Goal: Task Accomplishment & Management: Use online tool/utility

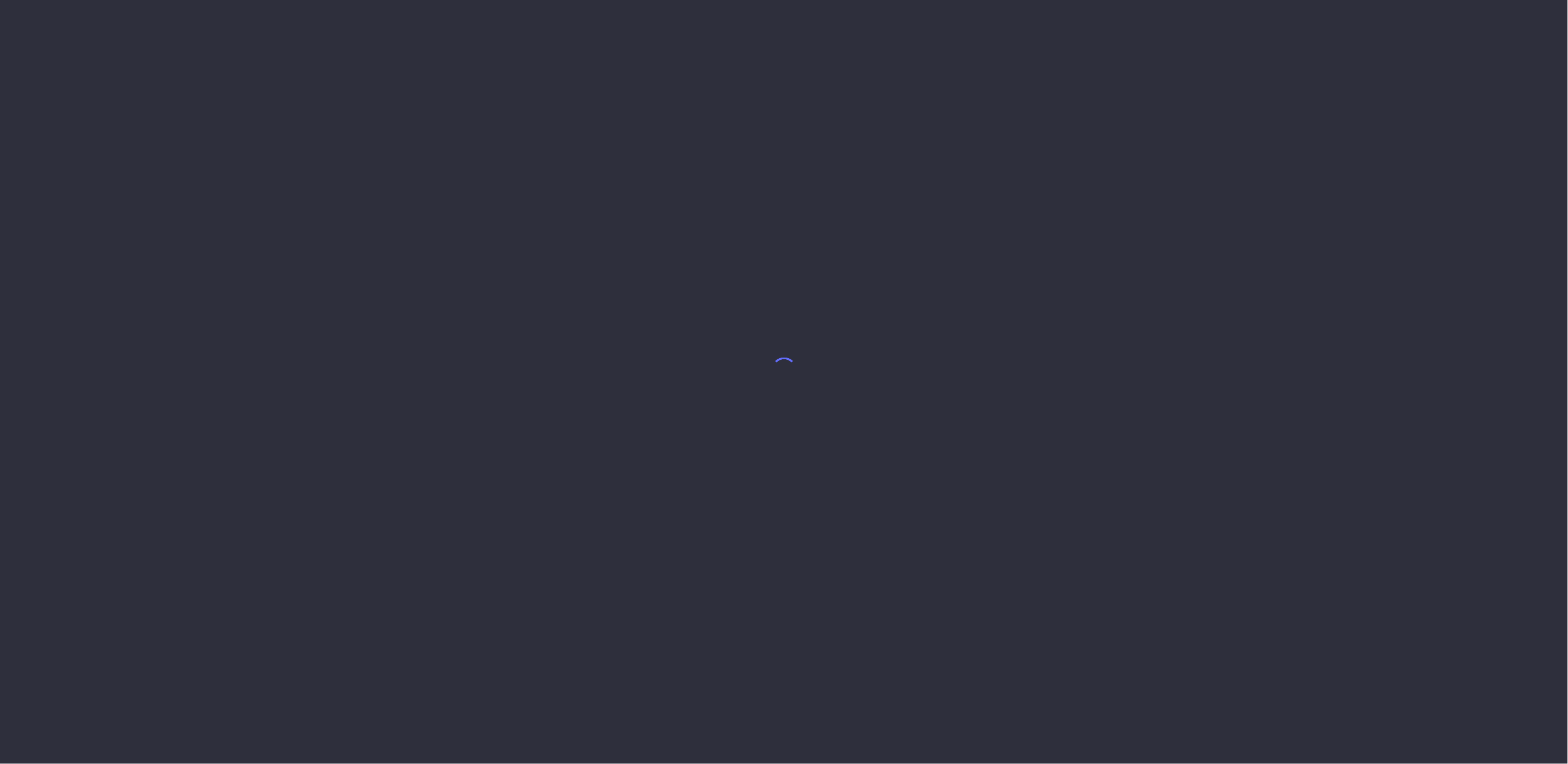
select select "7"
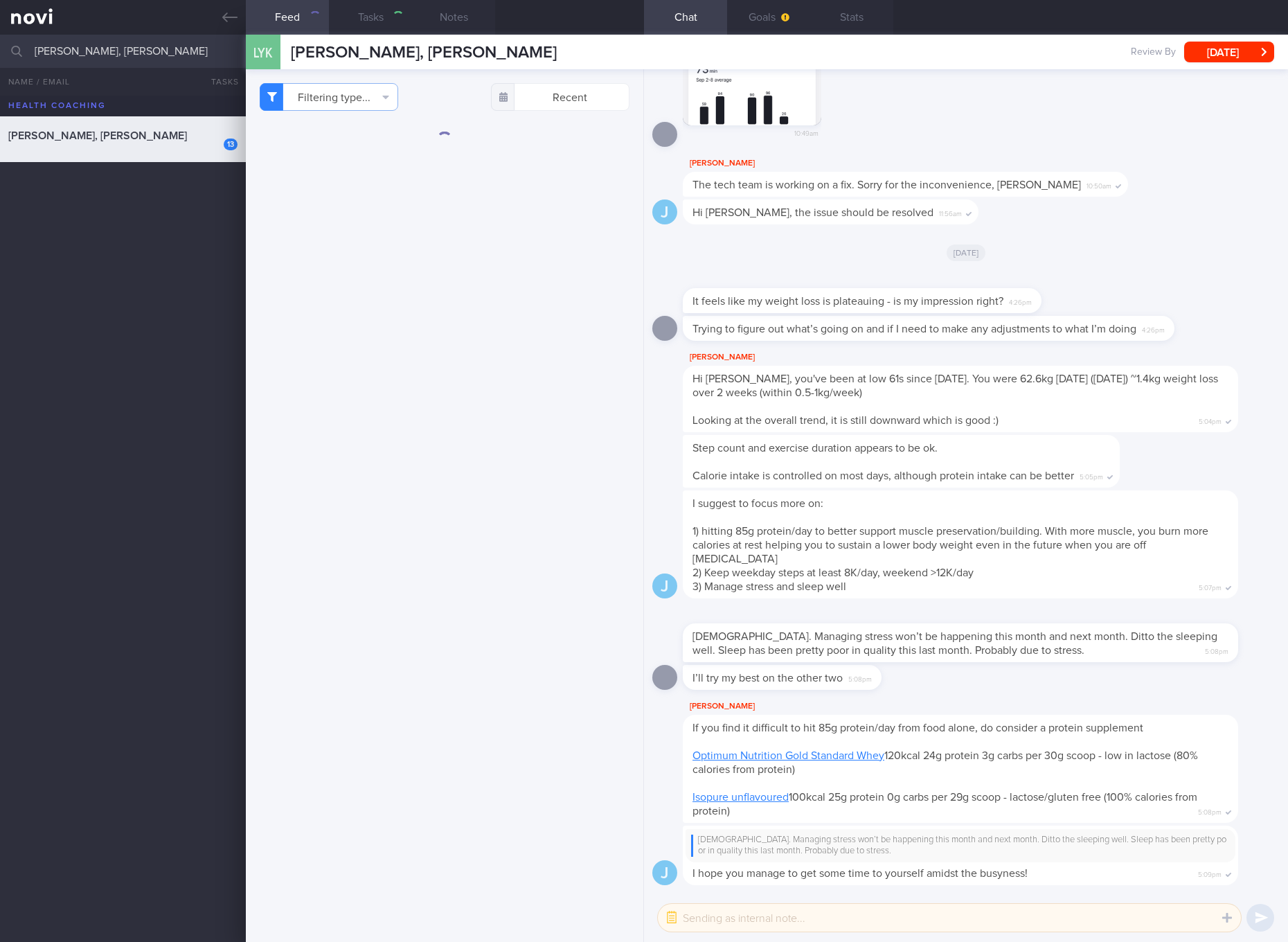
scroll to position [-191, 0]
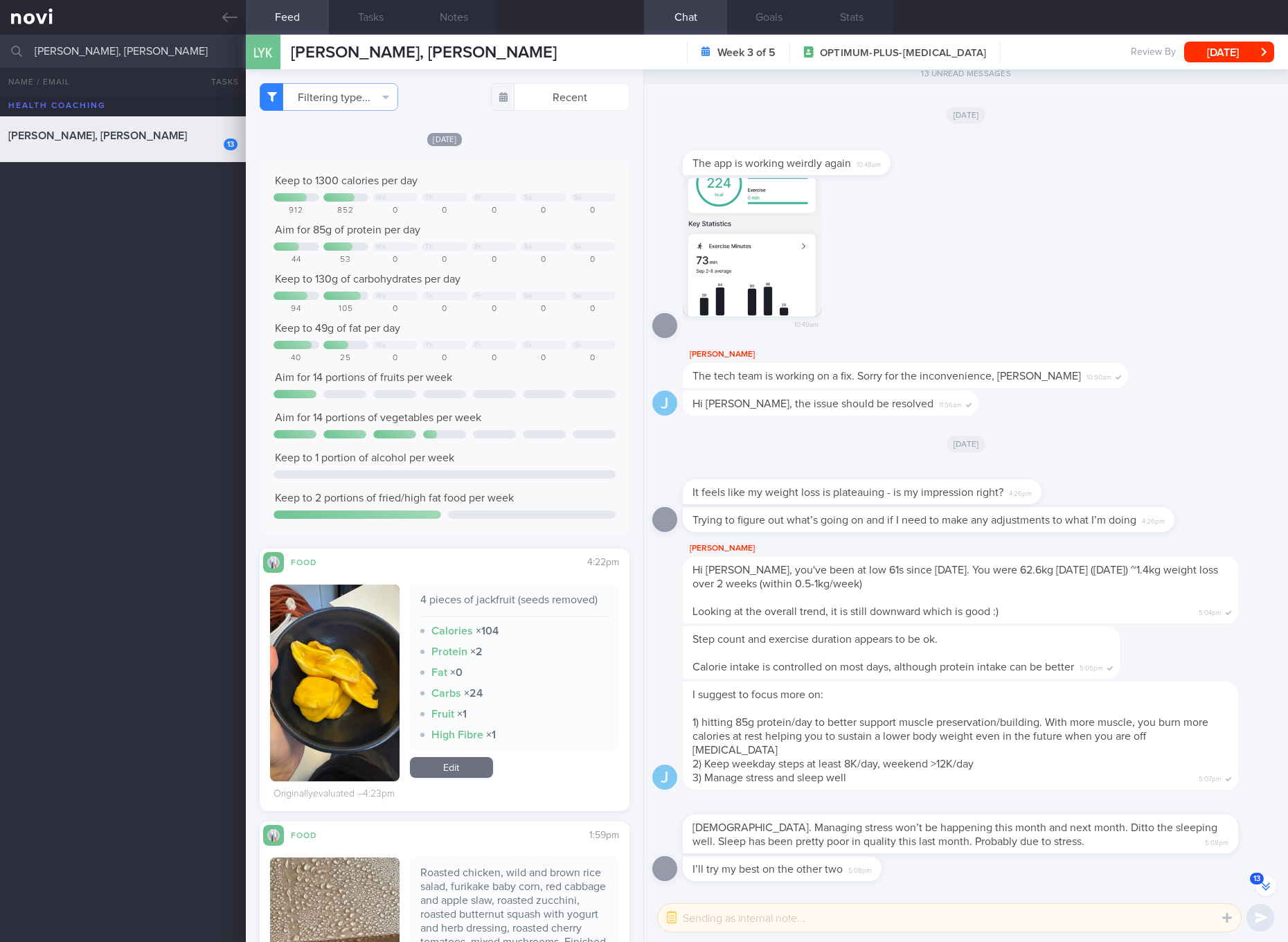
click at [973, 124] on span "[DATE]" at bounding box center [966, 115] width 39 height 16
click at [384, 101] on icon "button" at bounding box center [386, 97] width 7 height 11
click at [526, 288] on div "Keep to 1300 calories per day We Th Fr Sa Su 912 852 0 0 0 0 0 Aim for 85g of p…" at bounding box center [445, 347] width 342 height 347
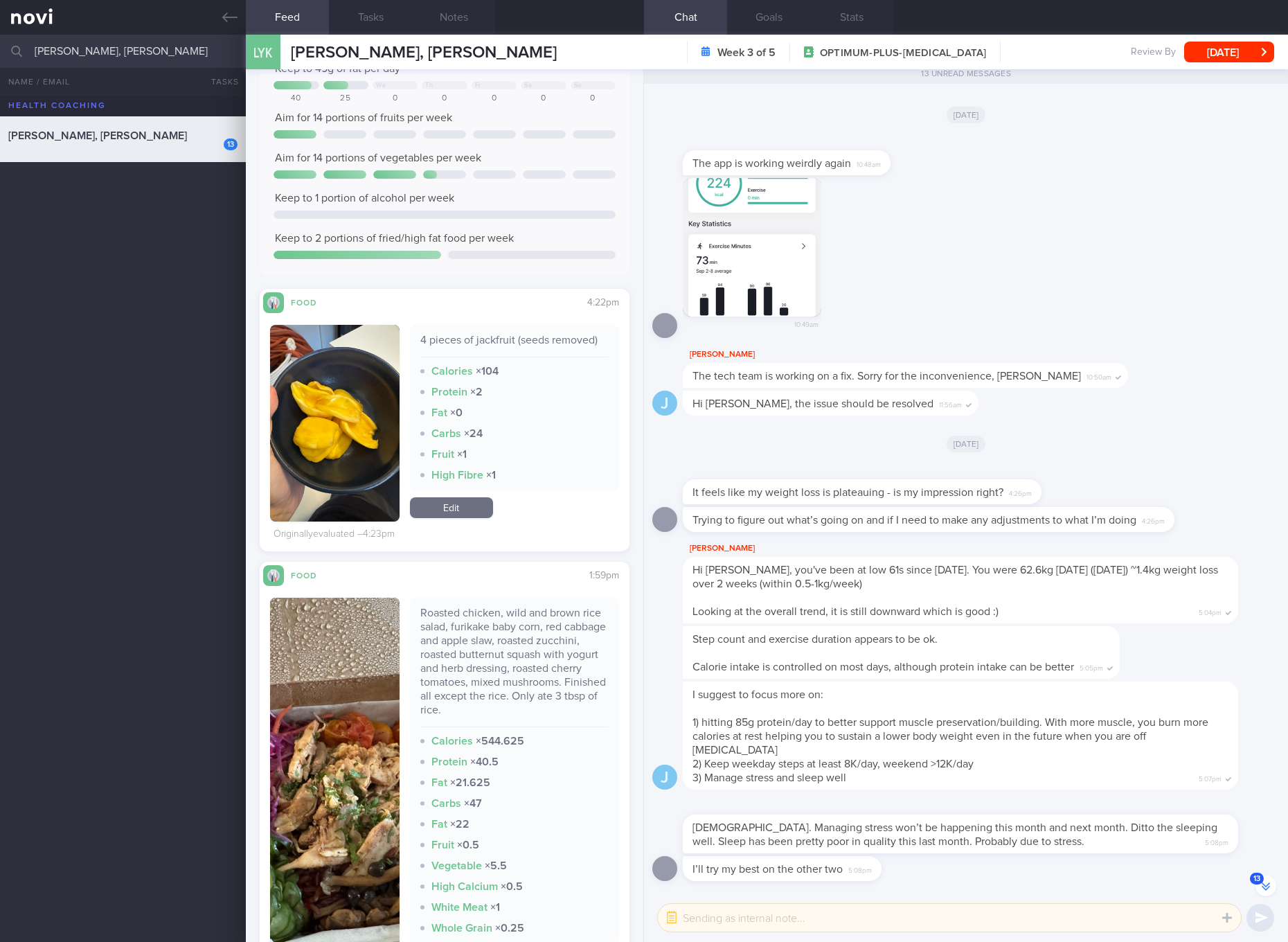
scroll to position [519, 0]
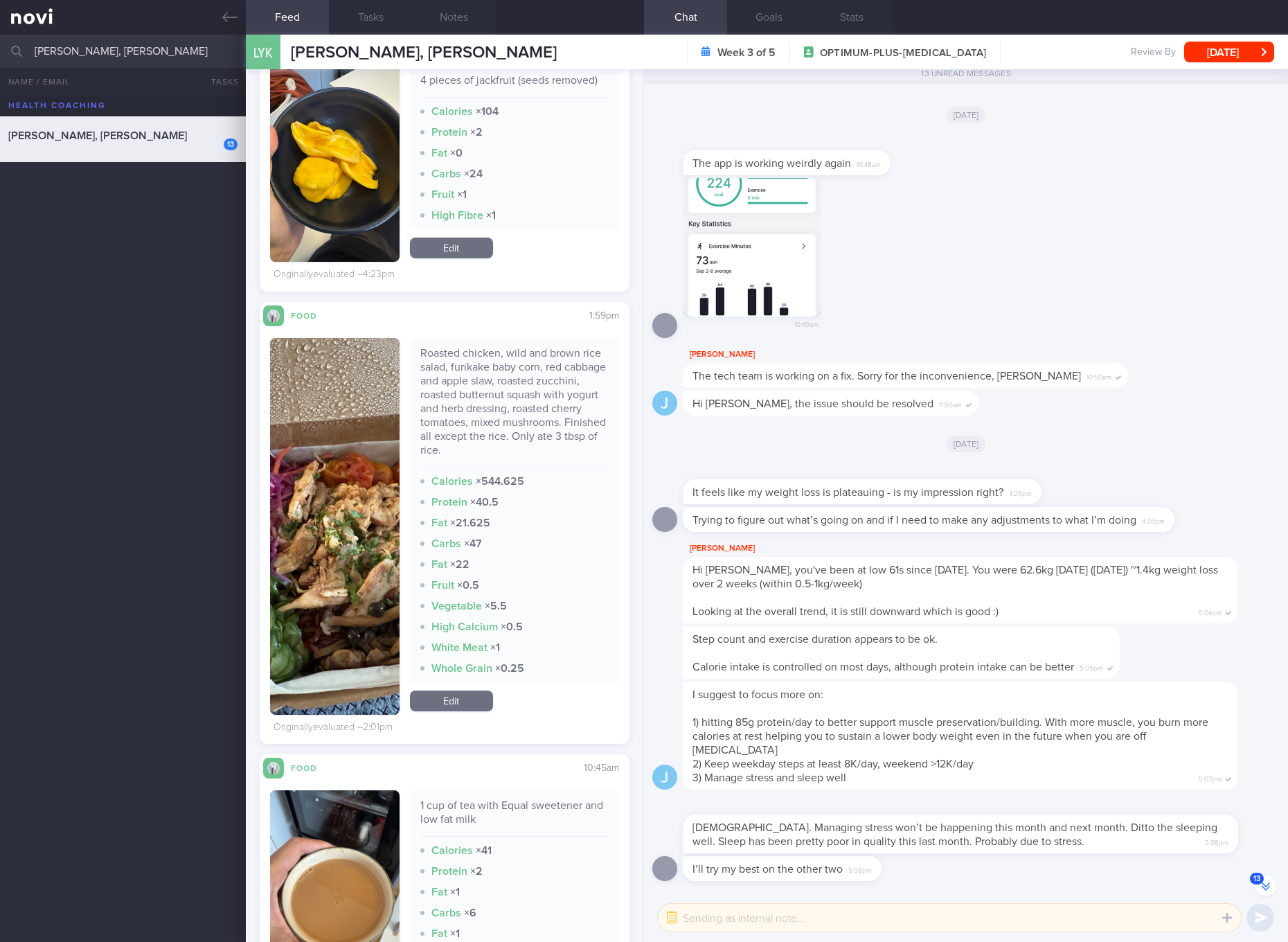
click at [524, 394] on div "Roasted chicken, wild and brown rice salad, furikake baby corn, red cabbage and…" at bounding box center [514, 406] width 188 height 121
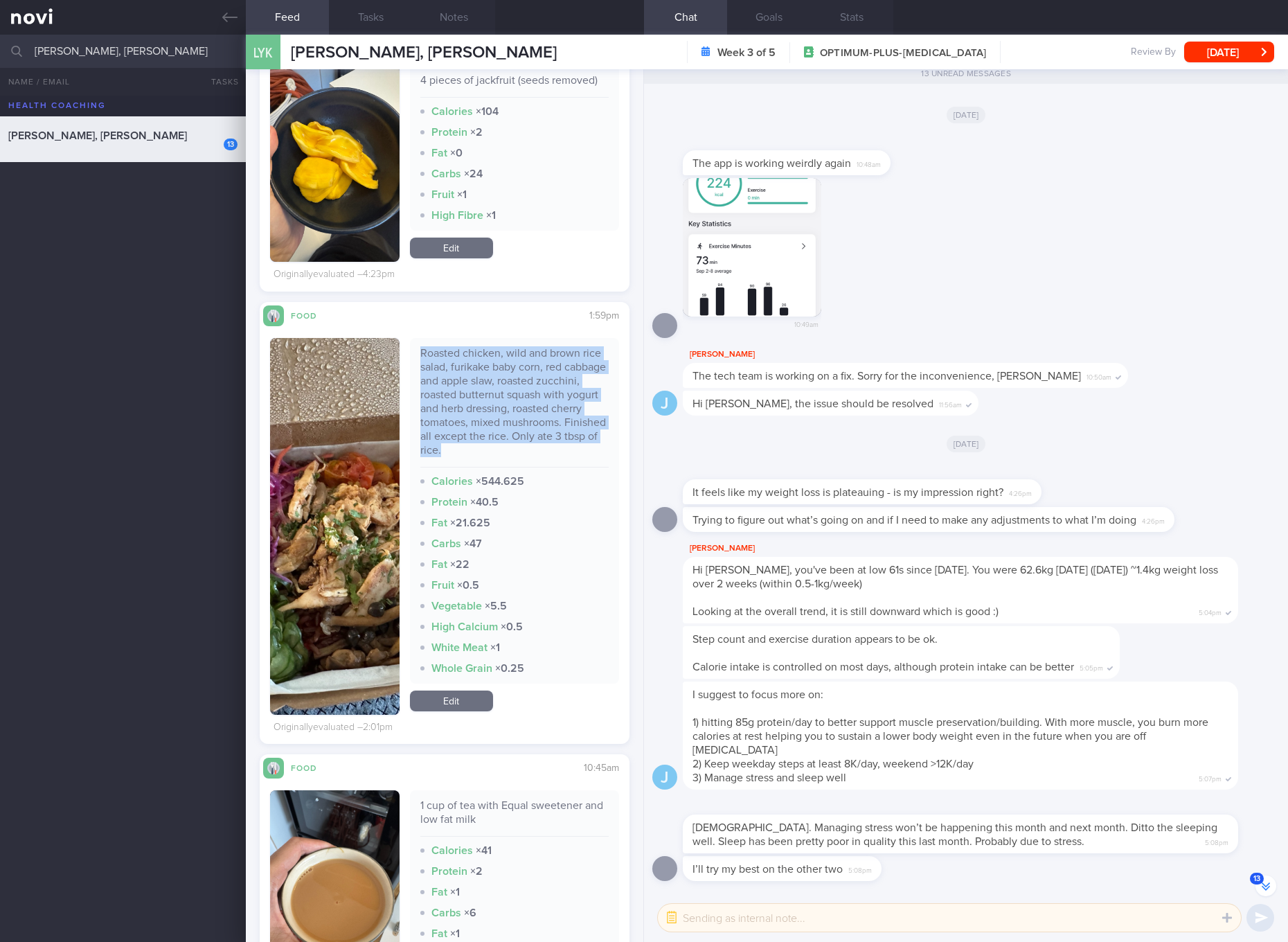
click at [524, 394] on div "Roasted chicken, wild and brown rice salad, furikake baby corn, red cabbage and…" at bounding box center [514, 406] width 188 height 121
copy div "Roasted chicken, wild and brown rice salad, furikake baby corn, red cabbage and…"
click at [323, 460] on img "button" at bounding box center [335, 526] width 129 height 376
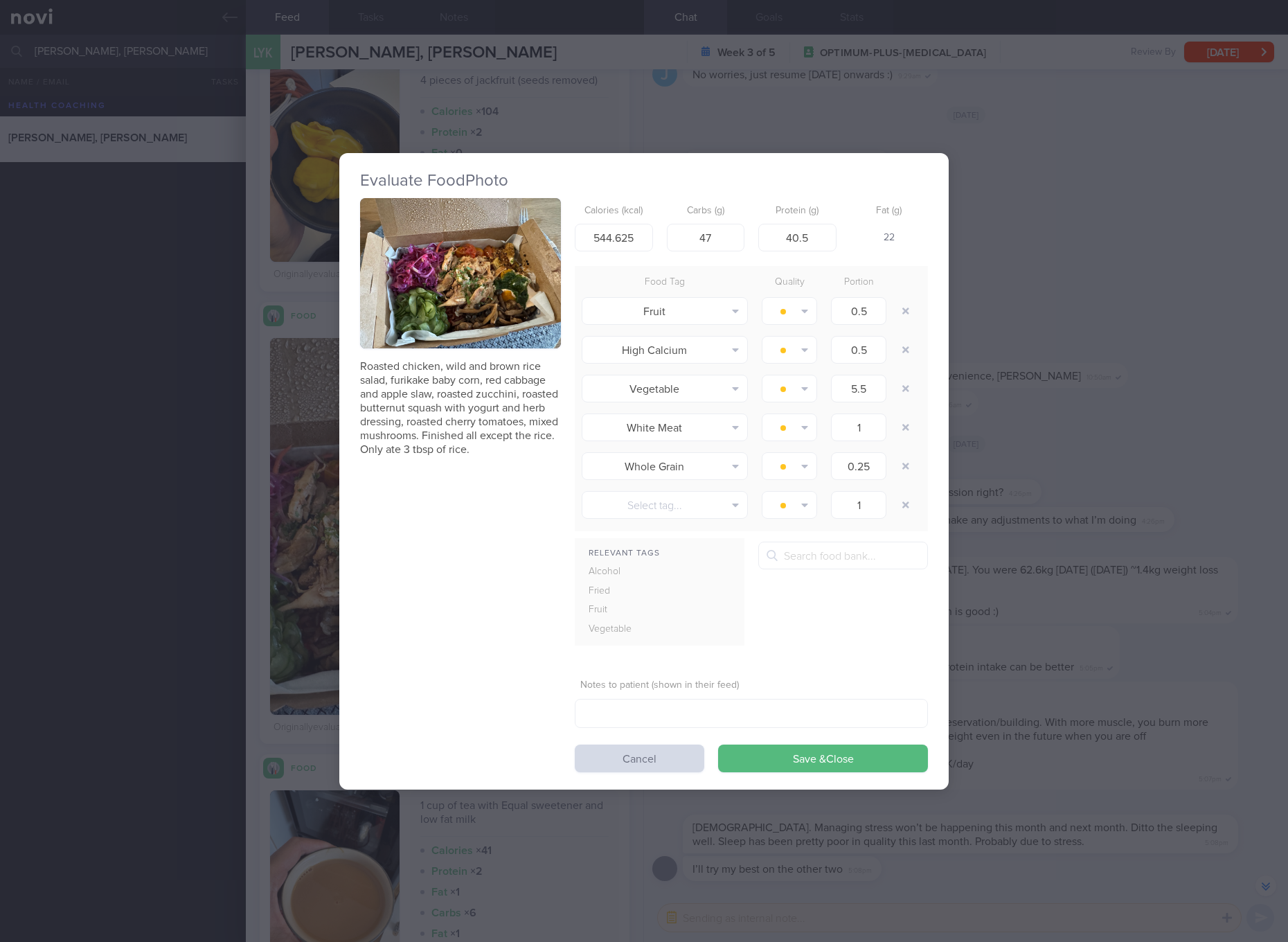
click at [458, 278] on button "button" at bounding box center [460, 274] width 201 height 151
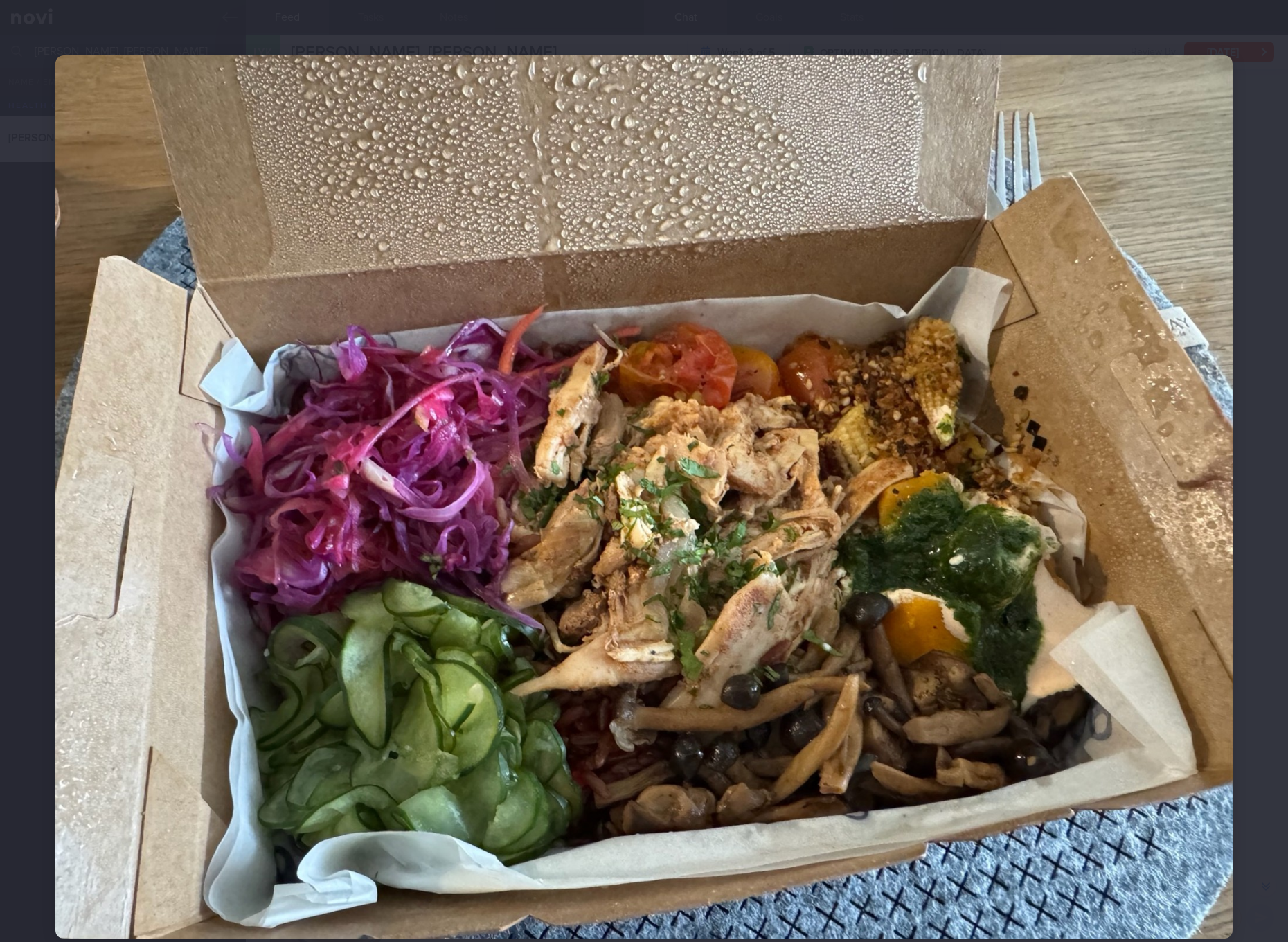
click at [900, 440] on img at bounding box center [644, 496] width 1178 height 883
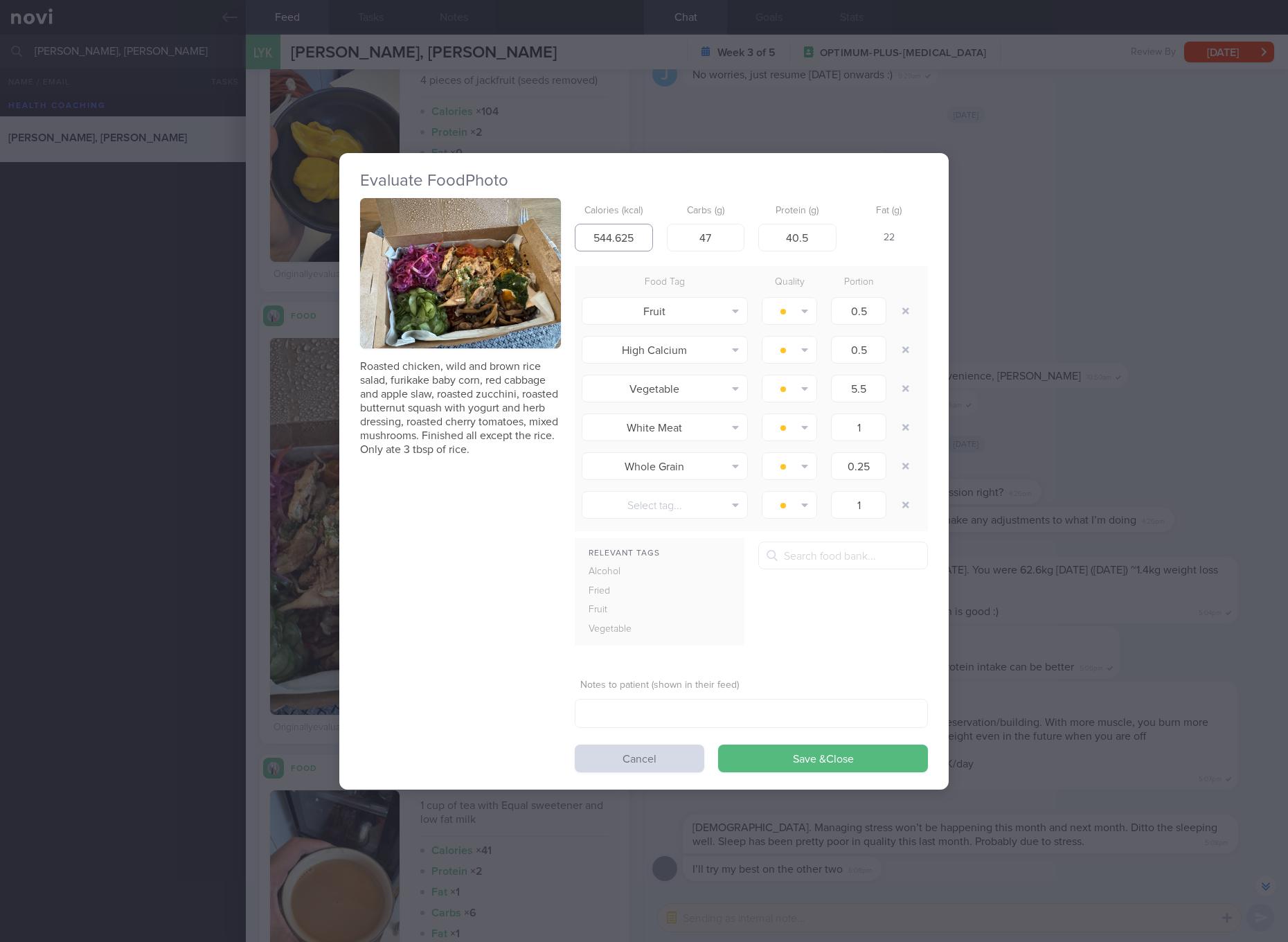
click at [603, 228] on input "544.625" at bounding box center [614, 237] width 78 height 27
type input "364"
type input "37"
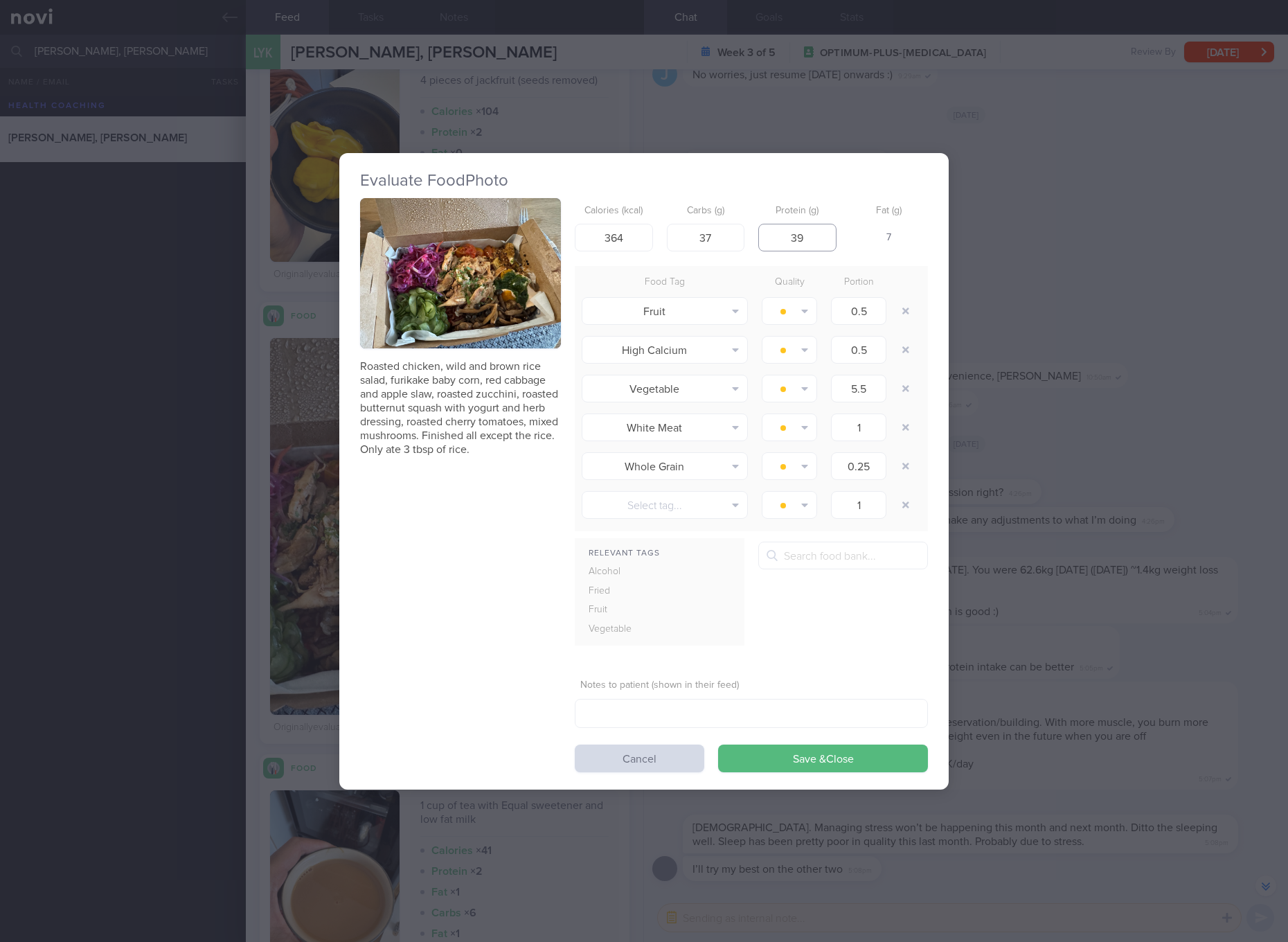
type input "39"
click at [520, 294] on button "button" at bounding box center [460, 274] width 201 height 151
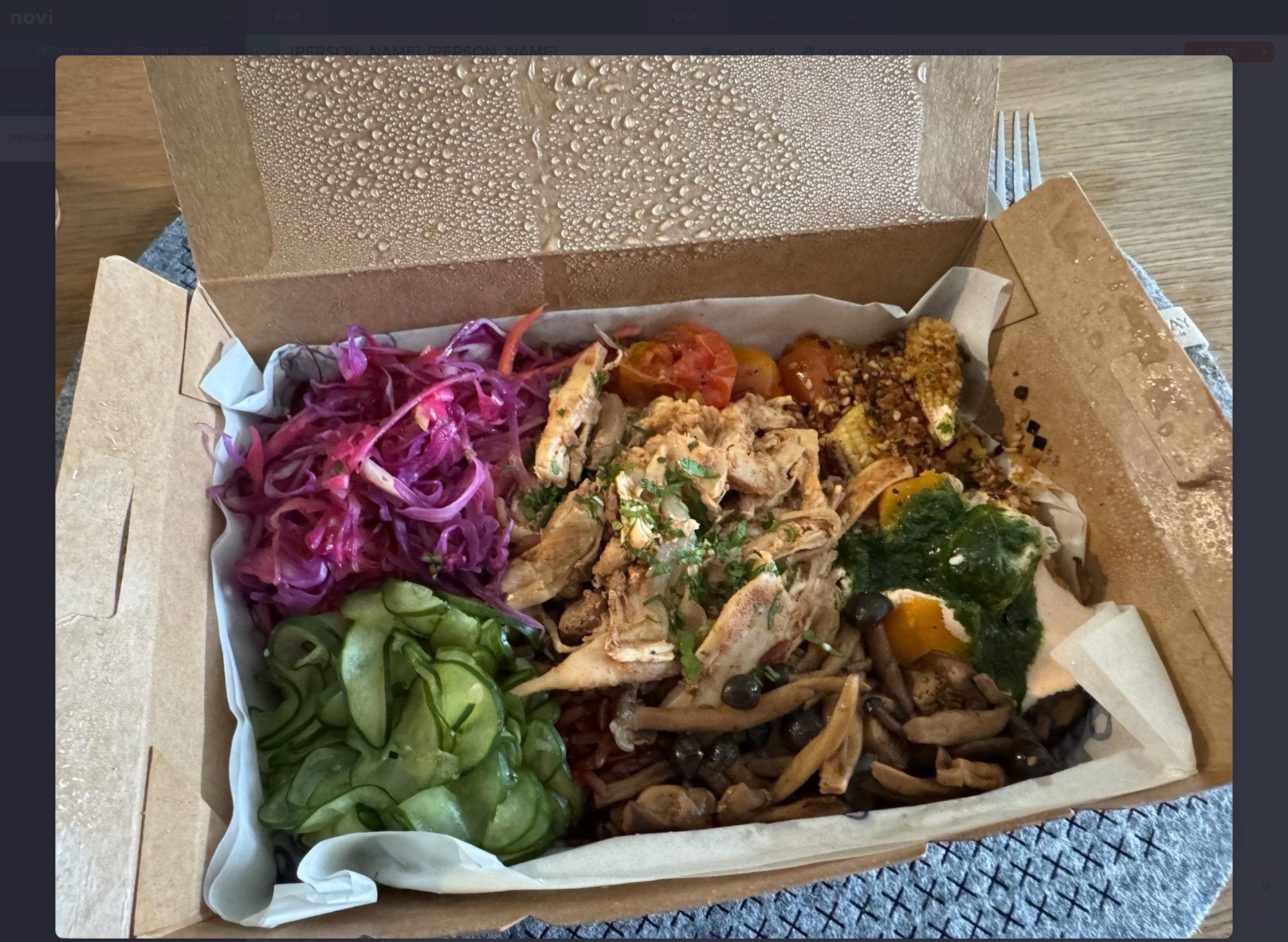
click at [655, 295] on img at bounding box center [644, 496] width 1178 height 883
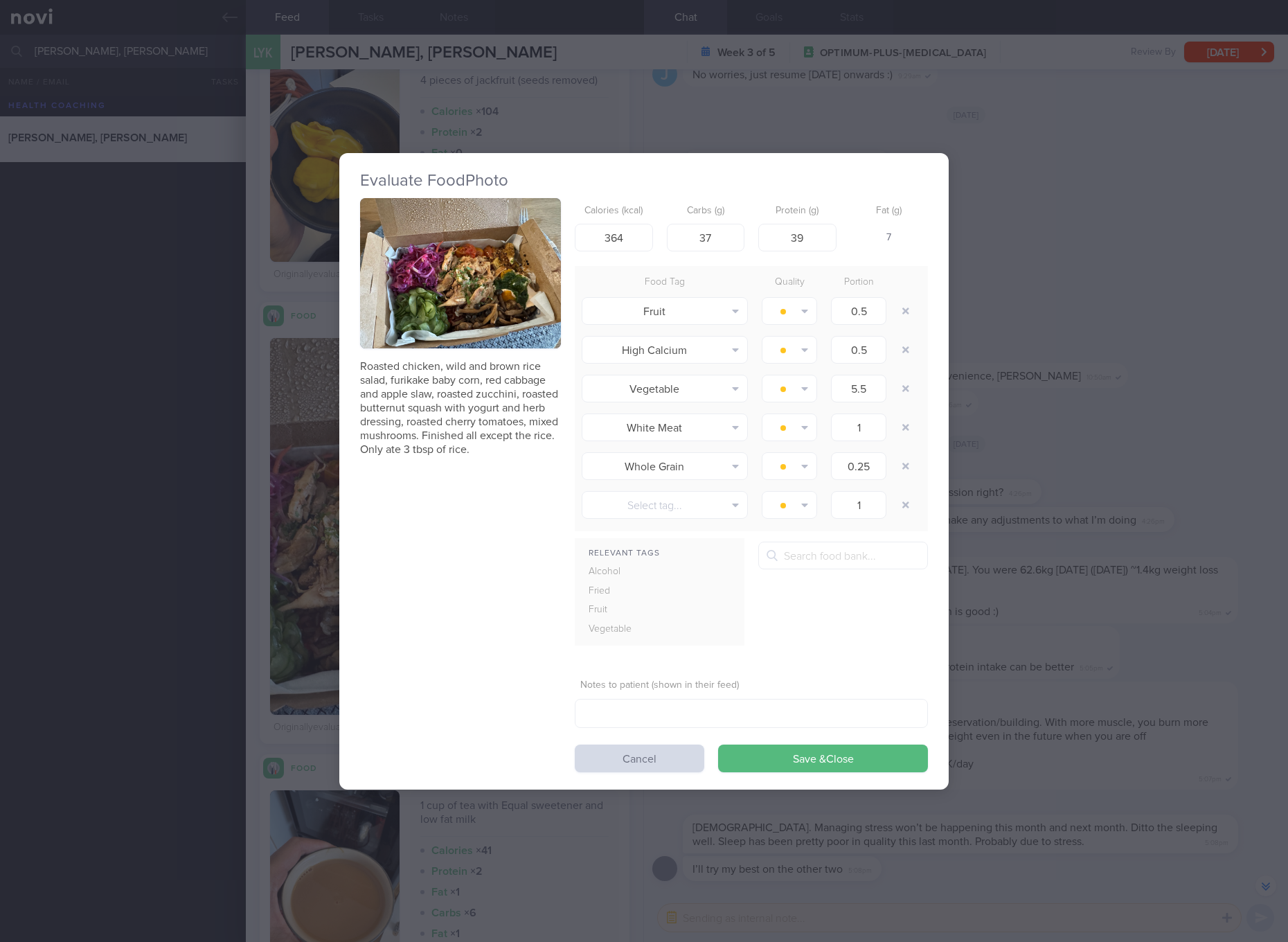
click at [536, 282] on button "button" at bounding box center [460, 274] width 201 height 151
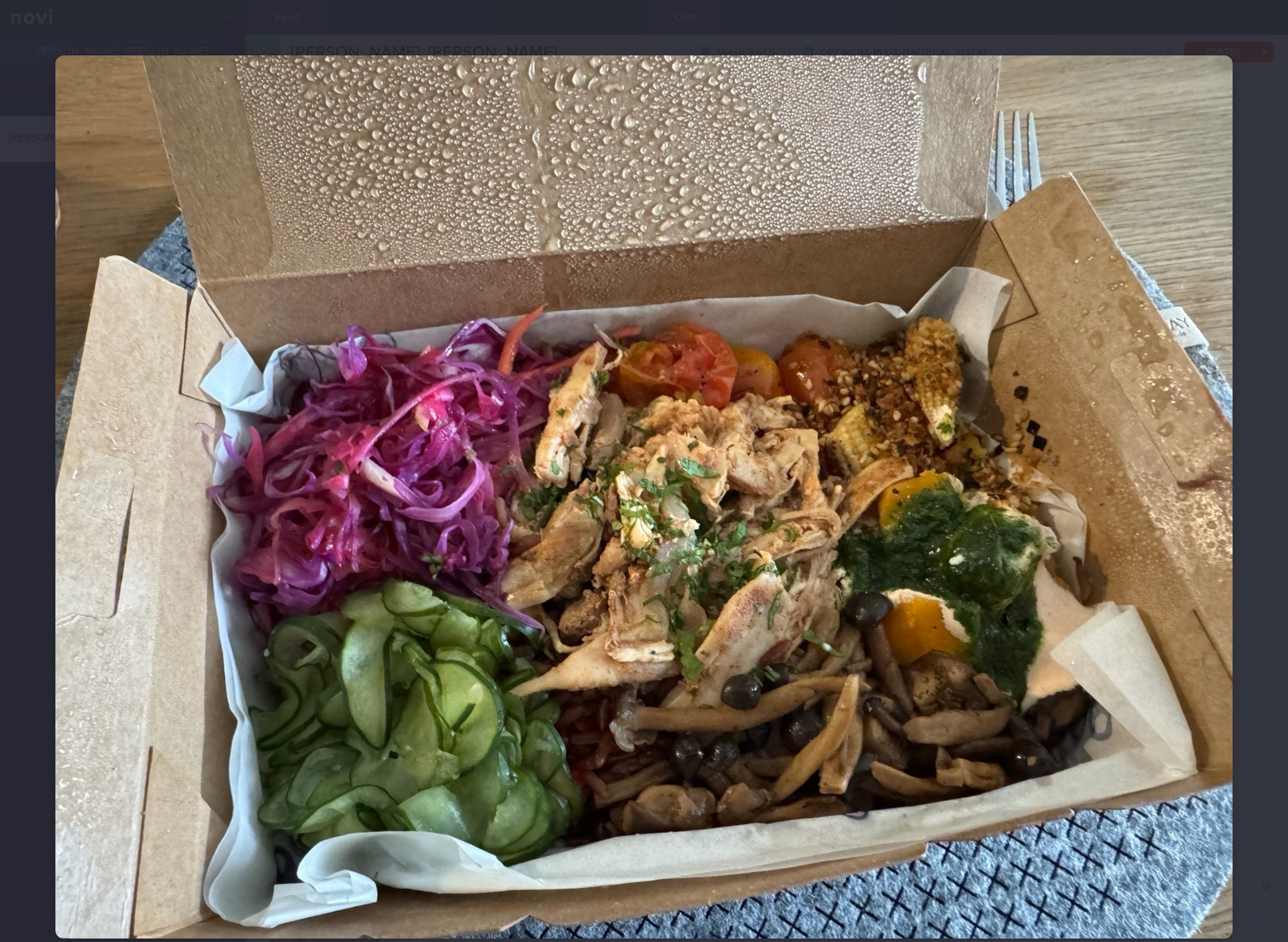
click at [536, 282] on img at bounding box center [644, 496] width 1178 height 883
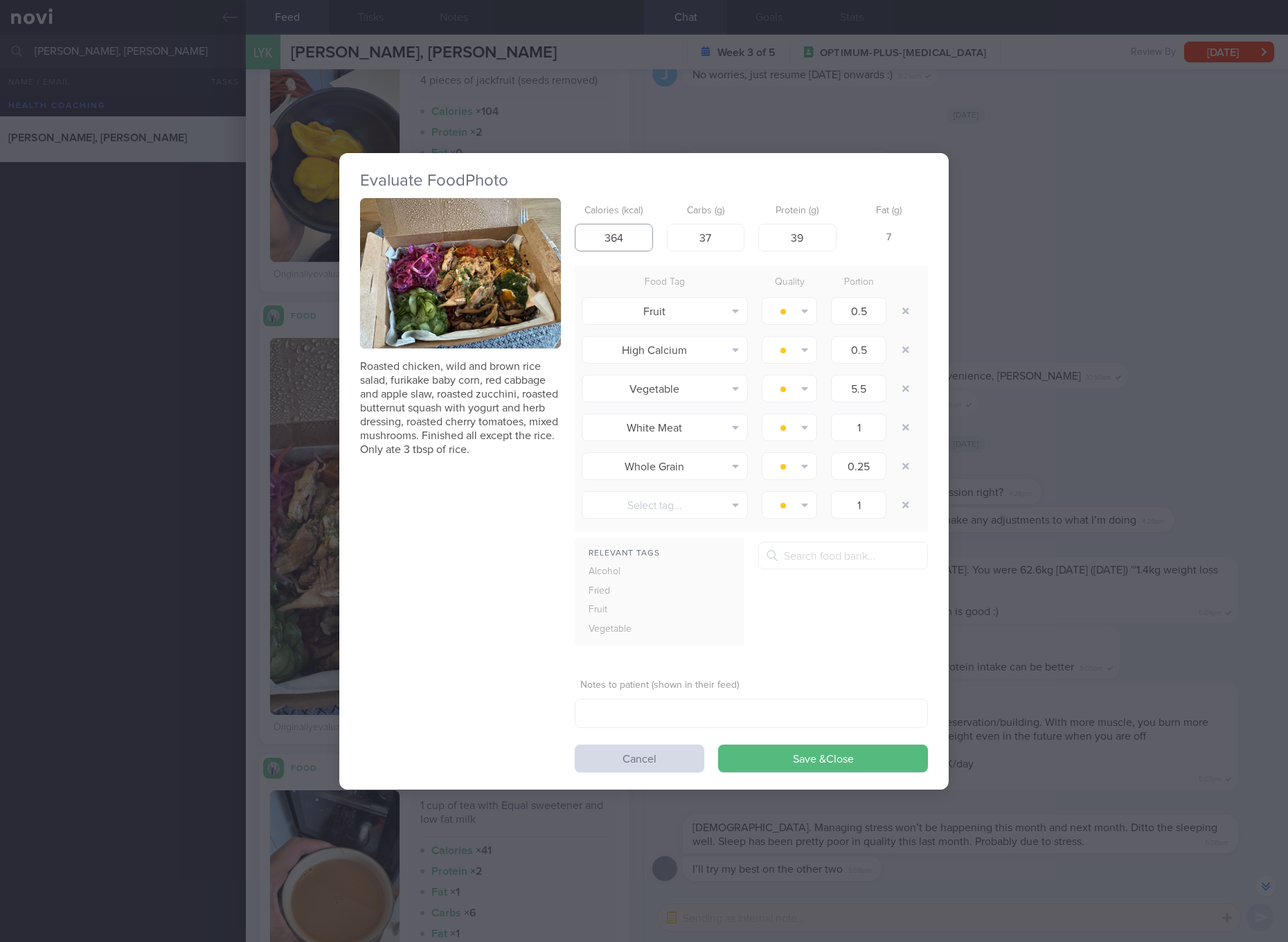
click at [613, 228] on input "364" at bounding box center [614, 237] width 78 height 27
type input "421"
click at [719, 745] on button "Save & Close" at bounding box center [823, 758] width 210 height 27
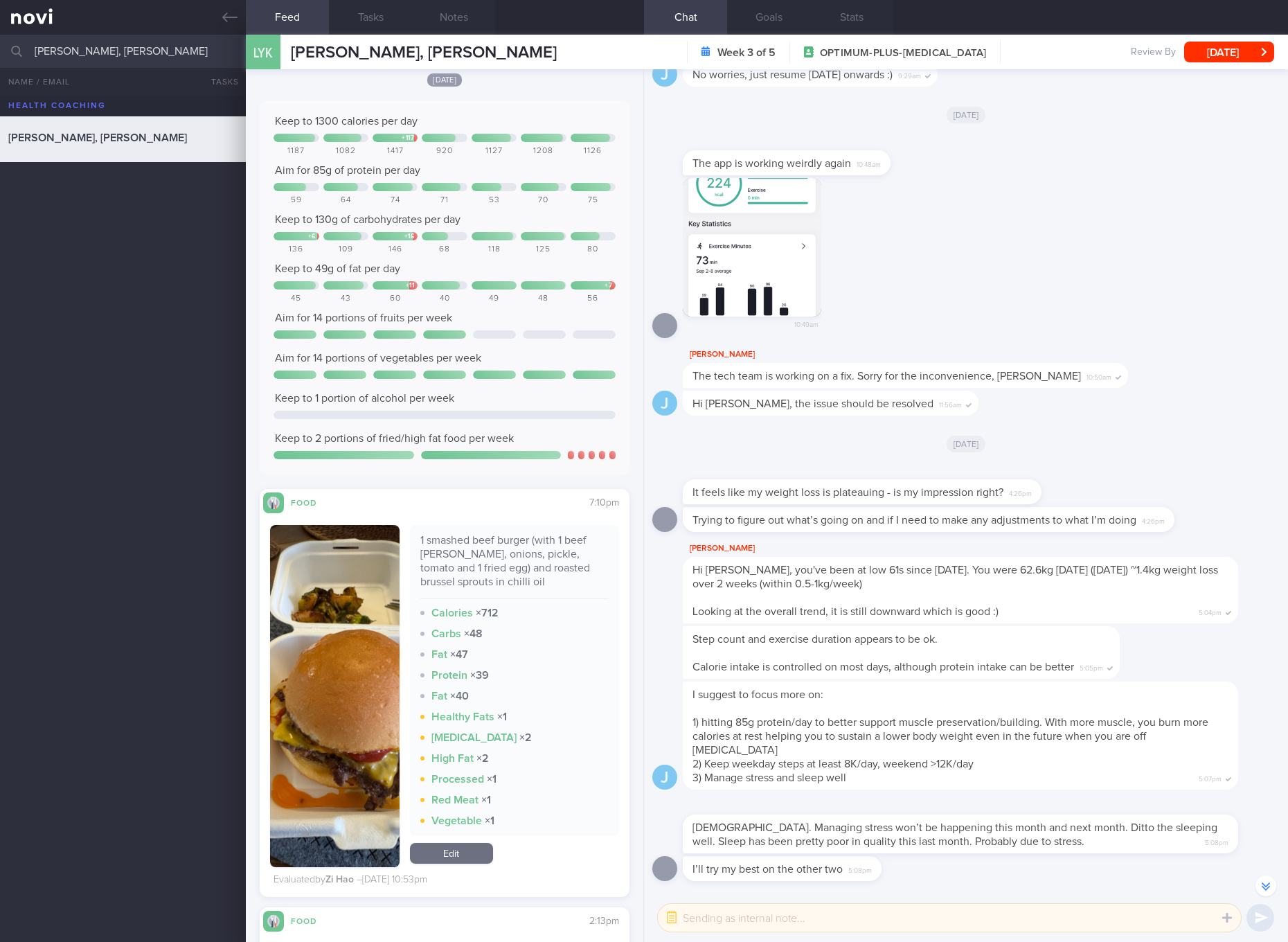
scroll to position [2855, 0]
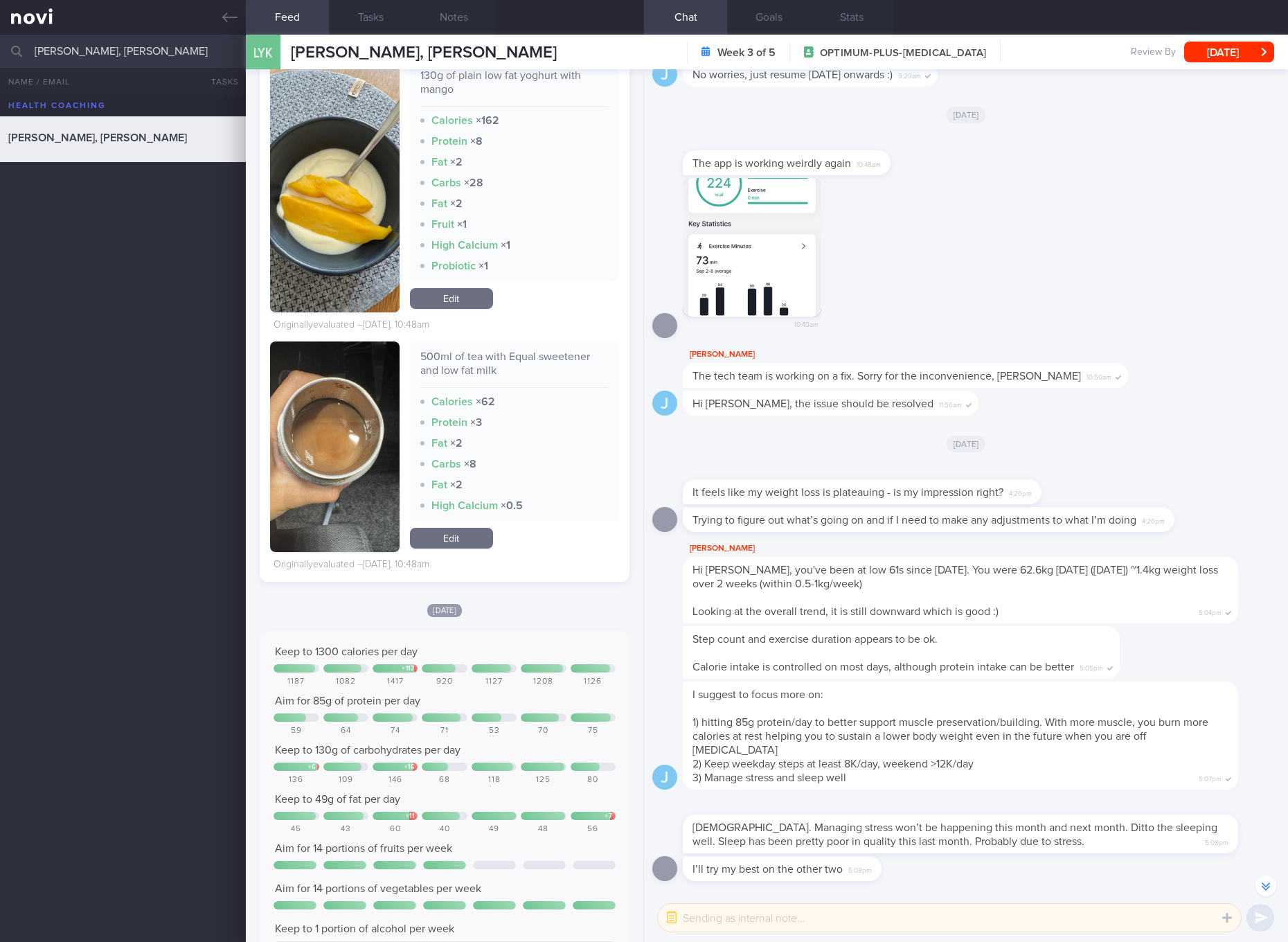
click at [440, 306] on link "Edit" at bounding box center [451, 298] width 83 height 21
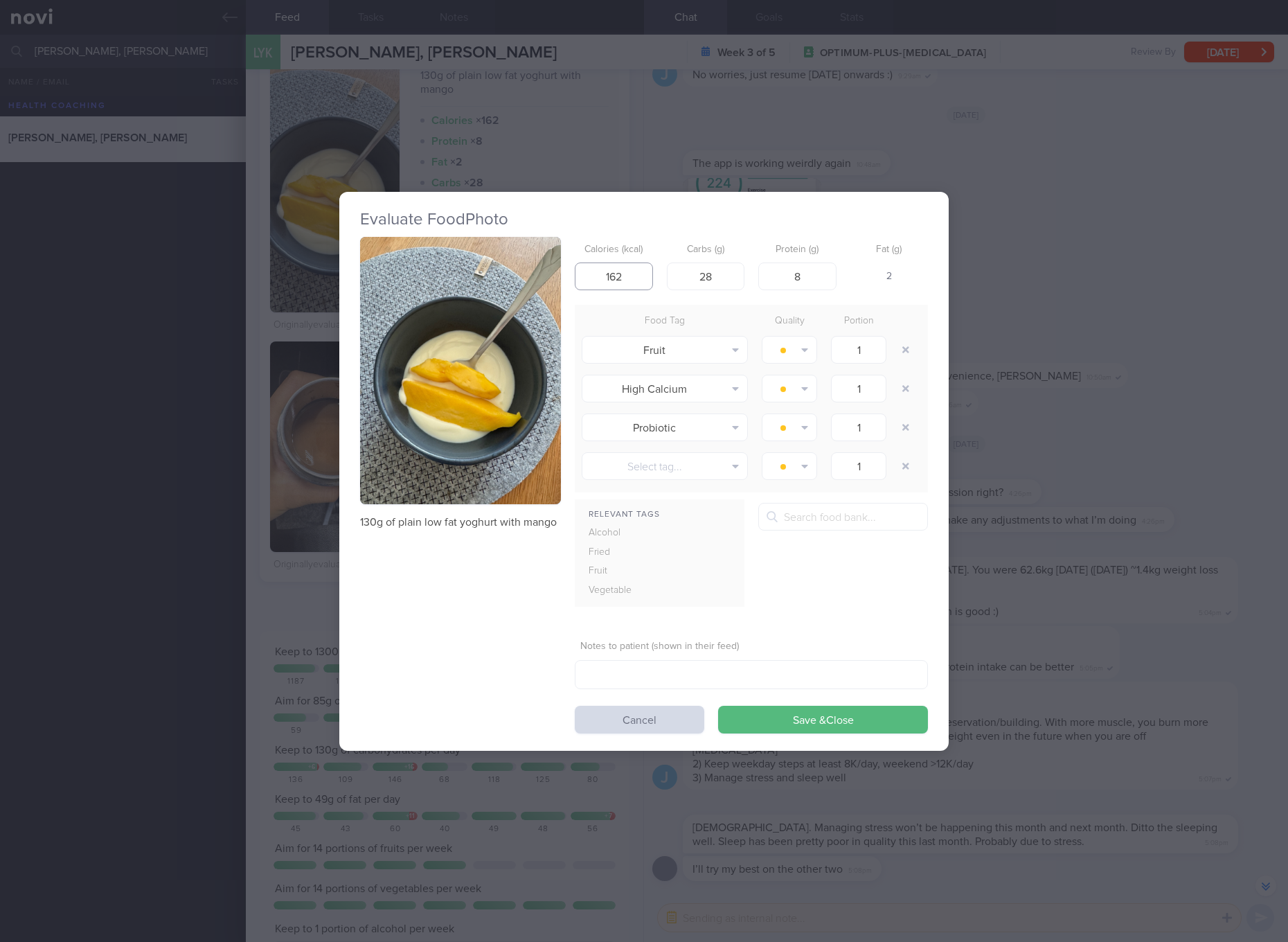
click at [651, 272] on input "162" at bounding box center [614, 276] width 78 height 27
type input "96"
type input "16"
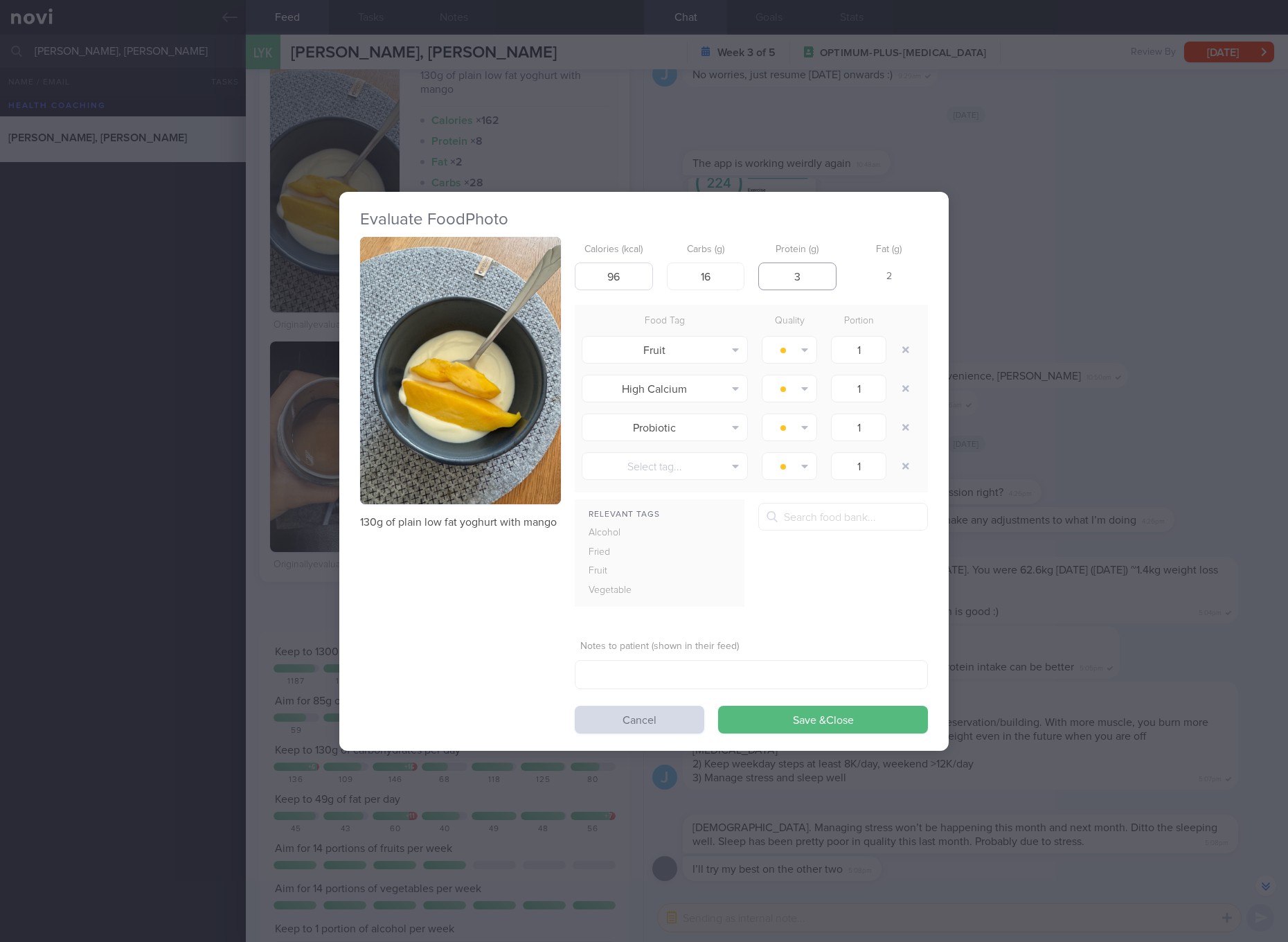
type input "3"
click at [719, 706] on button "Save & Close" at bounding box center [823, 719] width 210 height 27
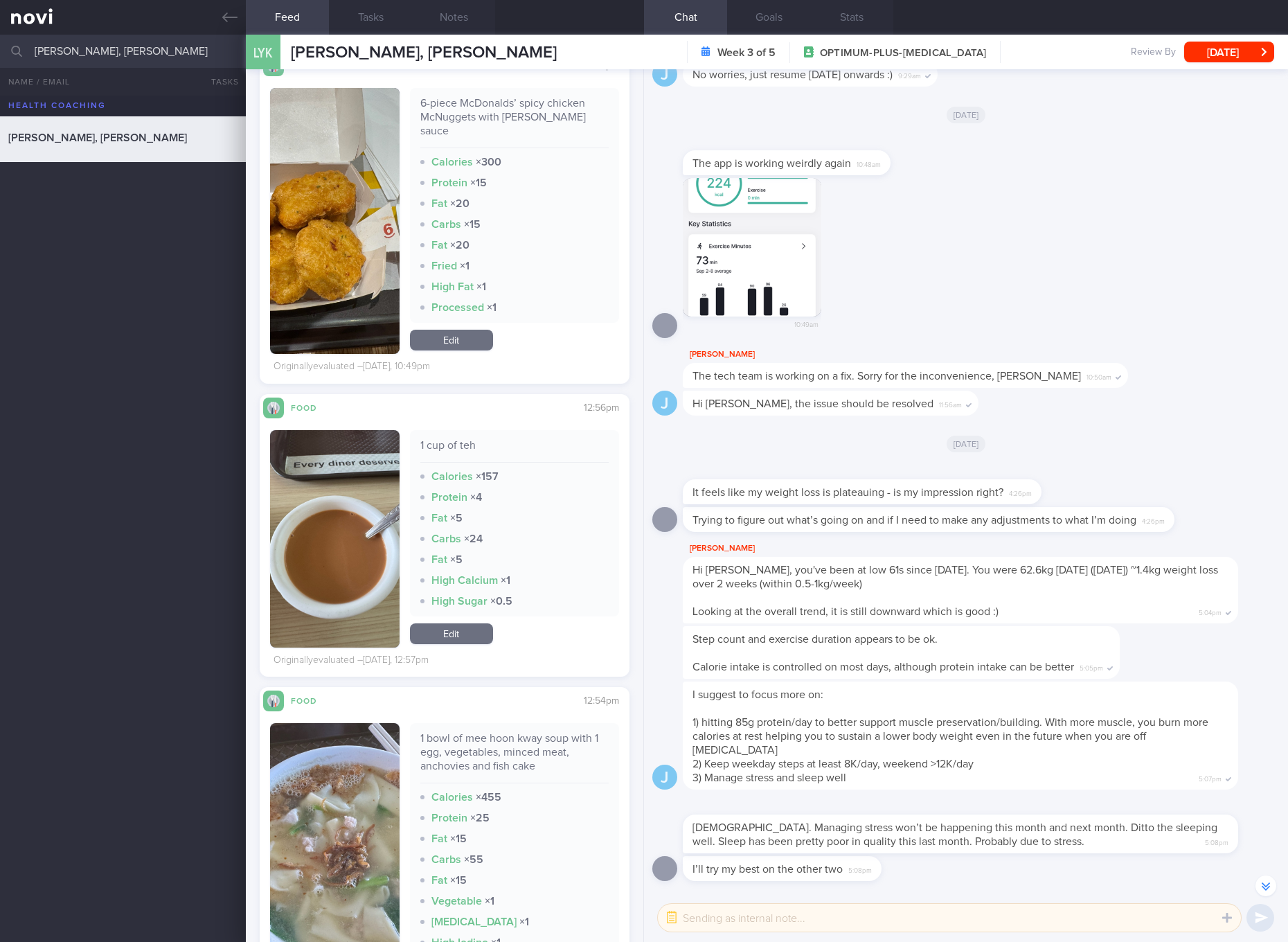
scroll to position [1548, 0]
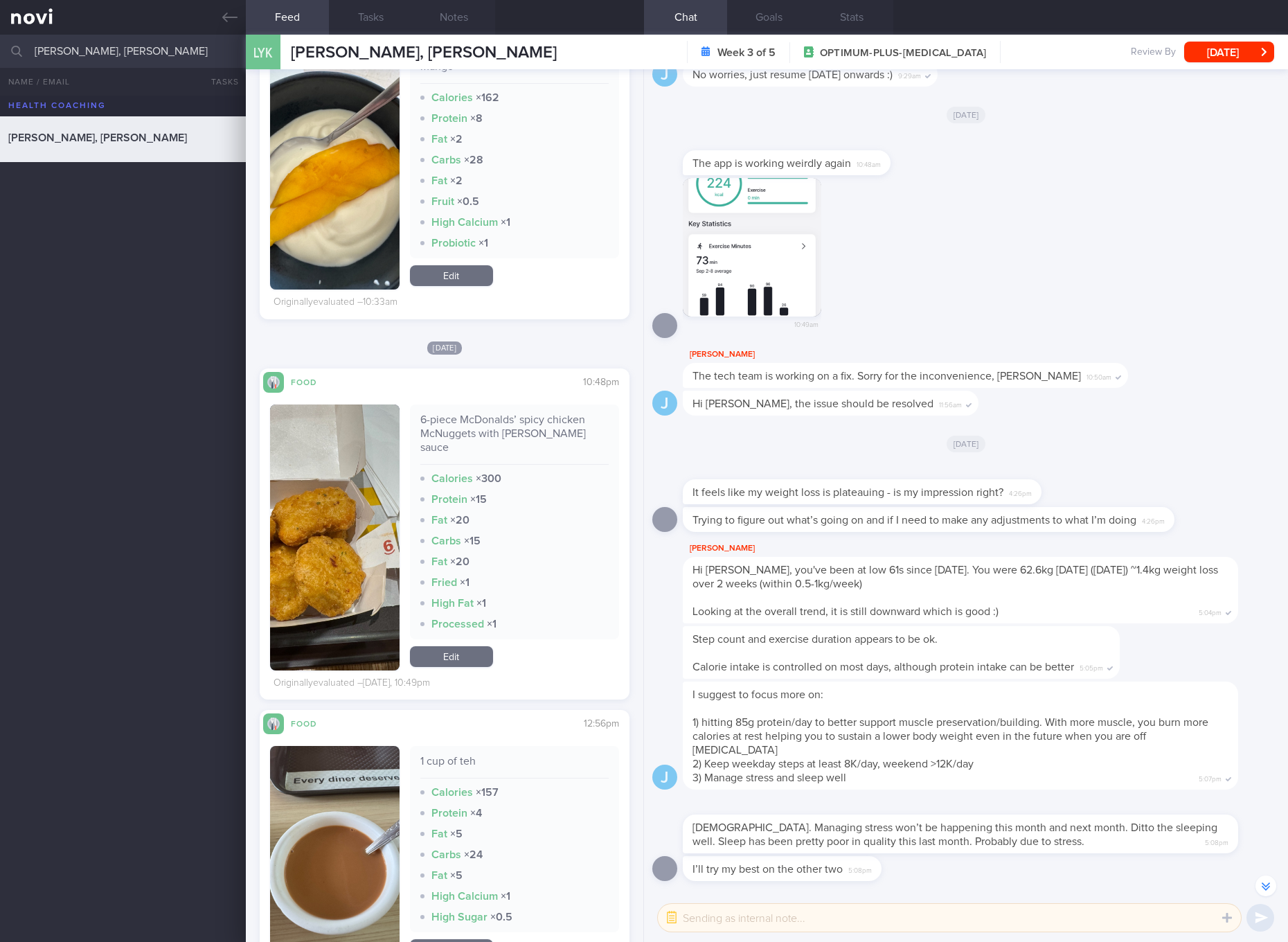
click at [457, 275] on link "Edit" at bounding box center [451, 276] width 83 height 21
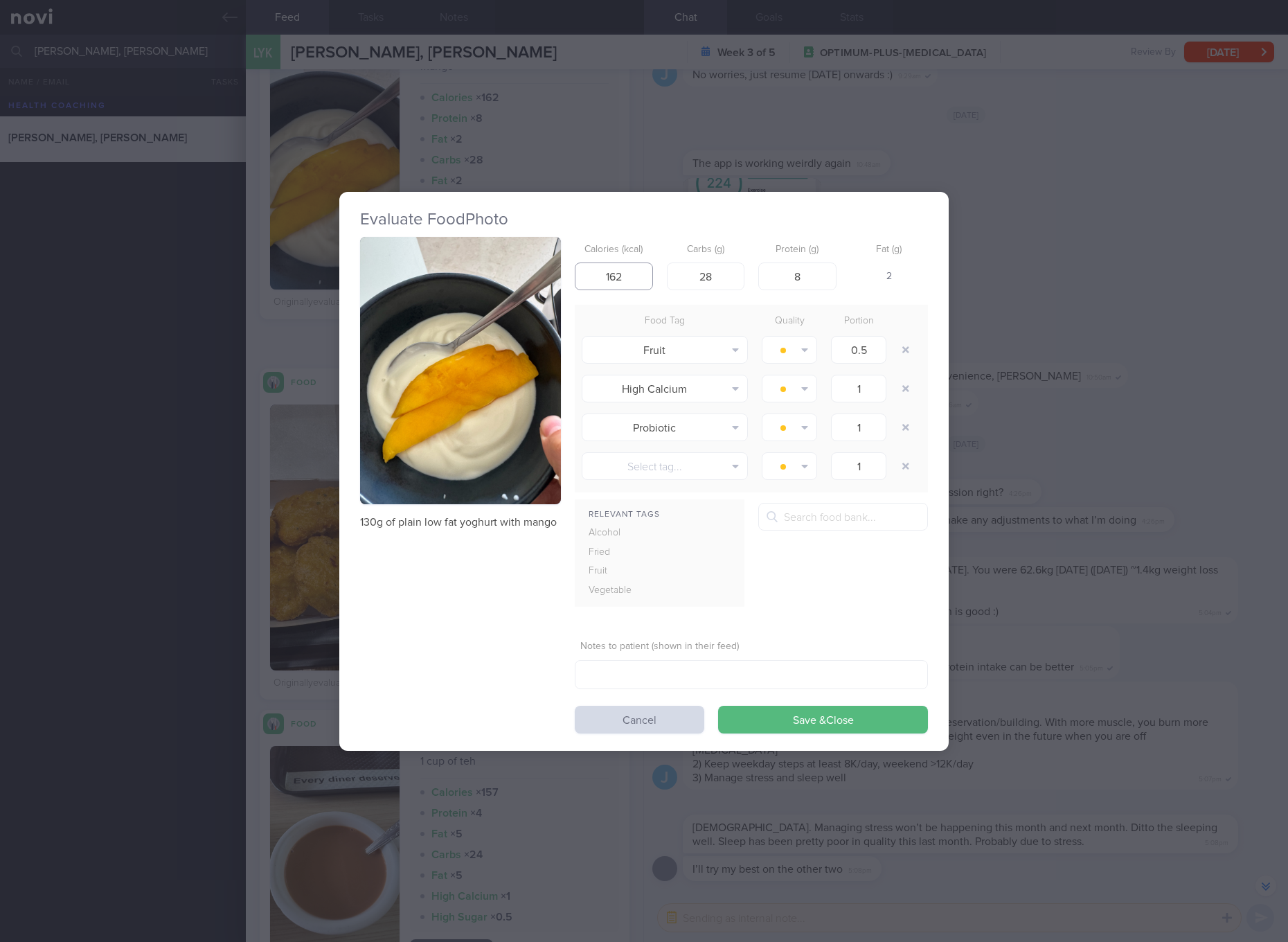
click at [634, 275] on input "162" at bounding box center [614, 276] width 78 height 27
type input "96"
type input "16"
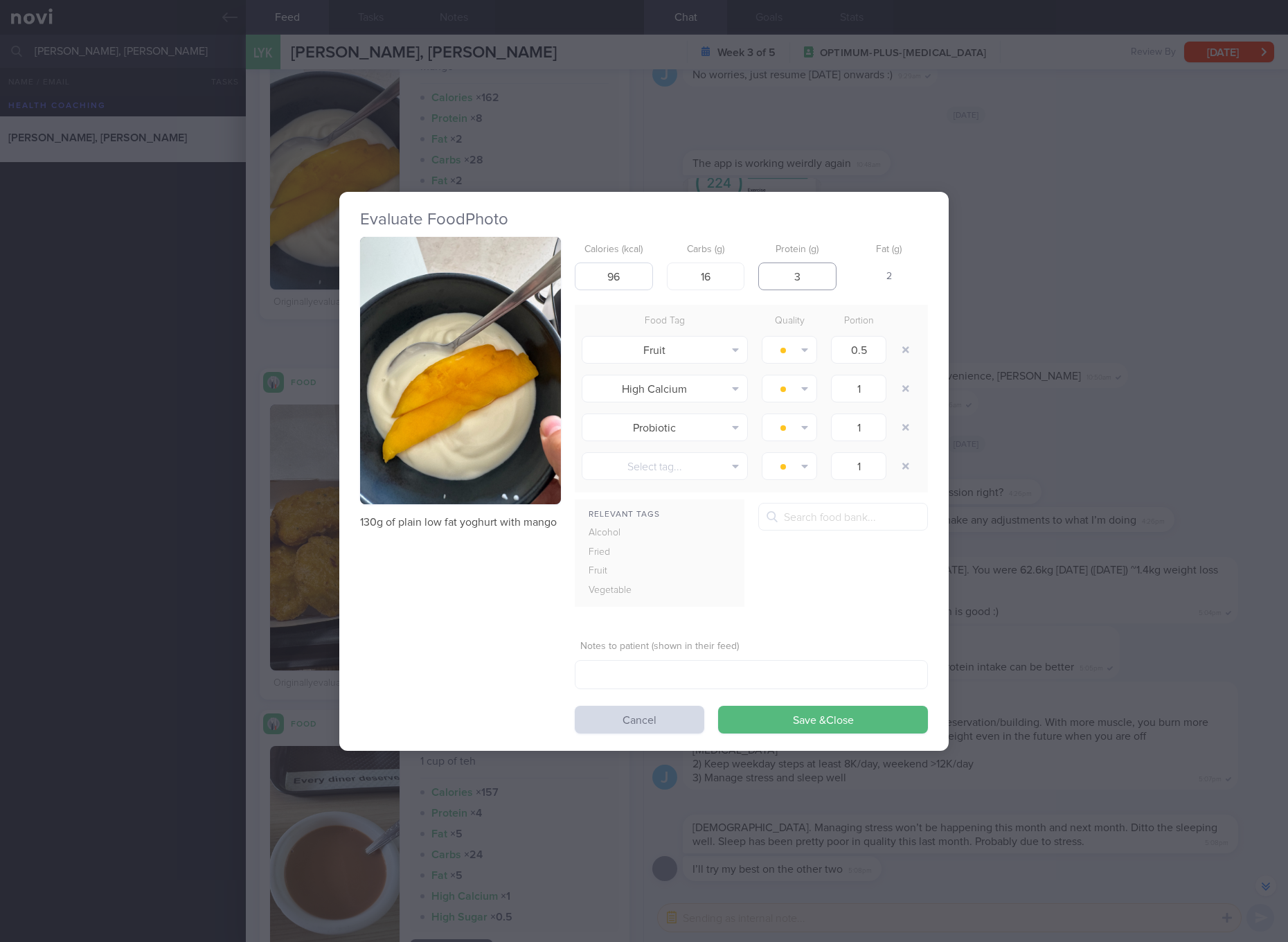
type input "3"
click at [719, 706] on button "Save & Close" at bounding box center [823, 719] width 210 height 27
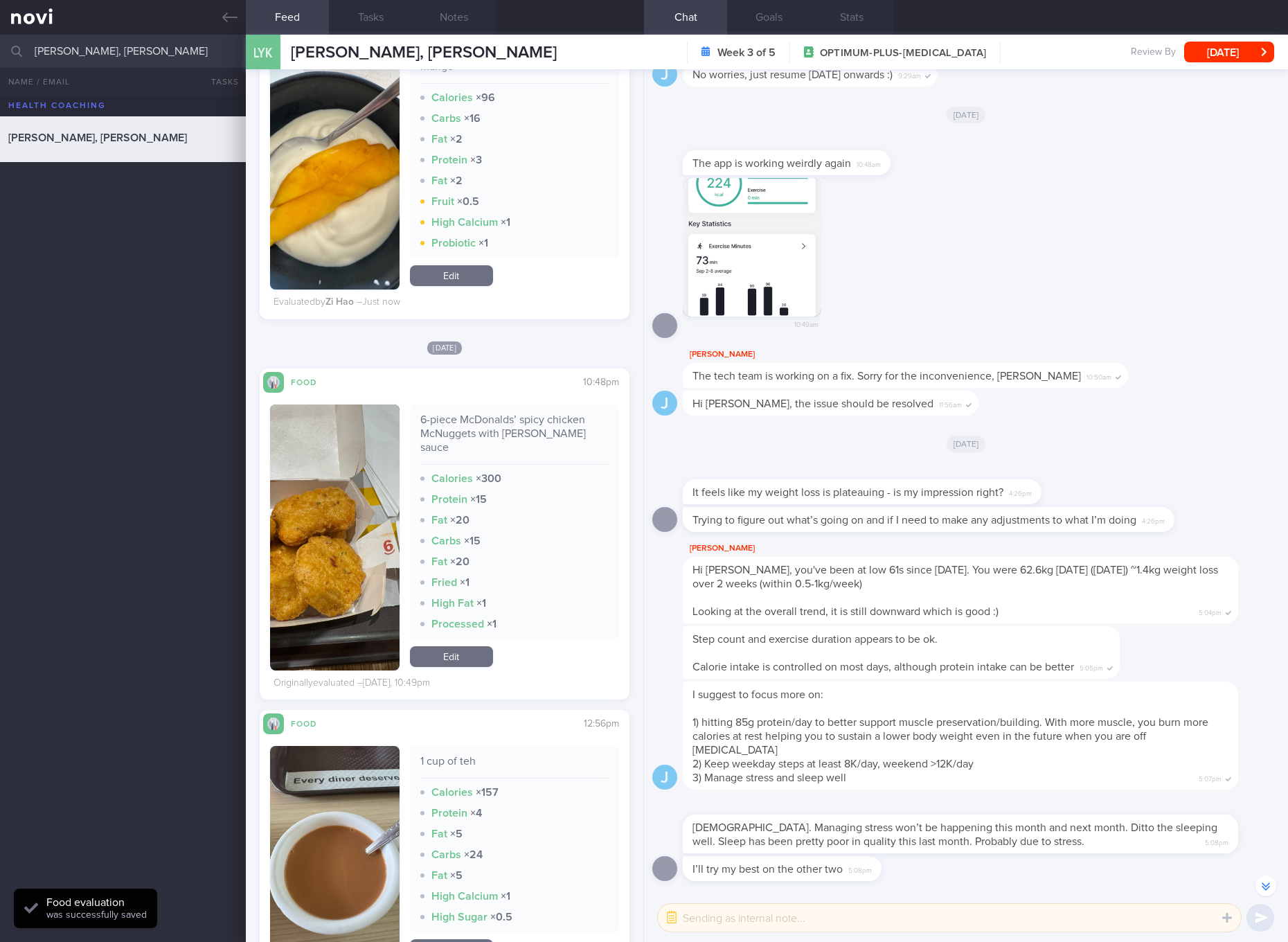
click at [538, 426] on div "6-piece McDonalds’ spicy chicken McNuggets with [PERSON_NAME] sauce" at bounding box center [514, 438] width 188 height 52
copy div "6-piece McDonalds’ spicy chicken McNuggets with [PERSON_NAME] sauce"
click at [957, 479] on div at bounding box center [883, 471] width 400 height 16
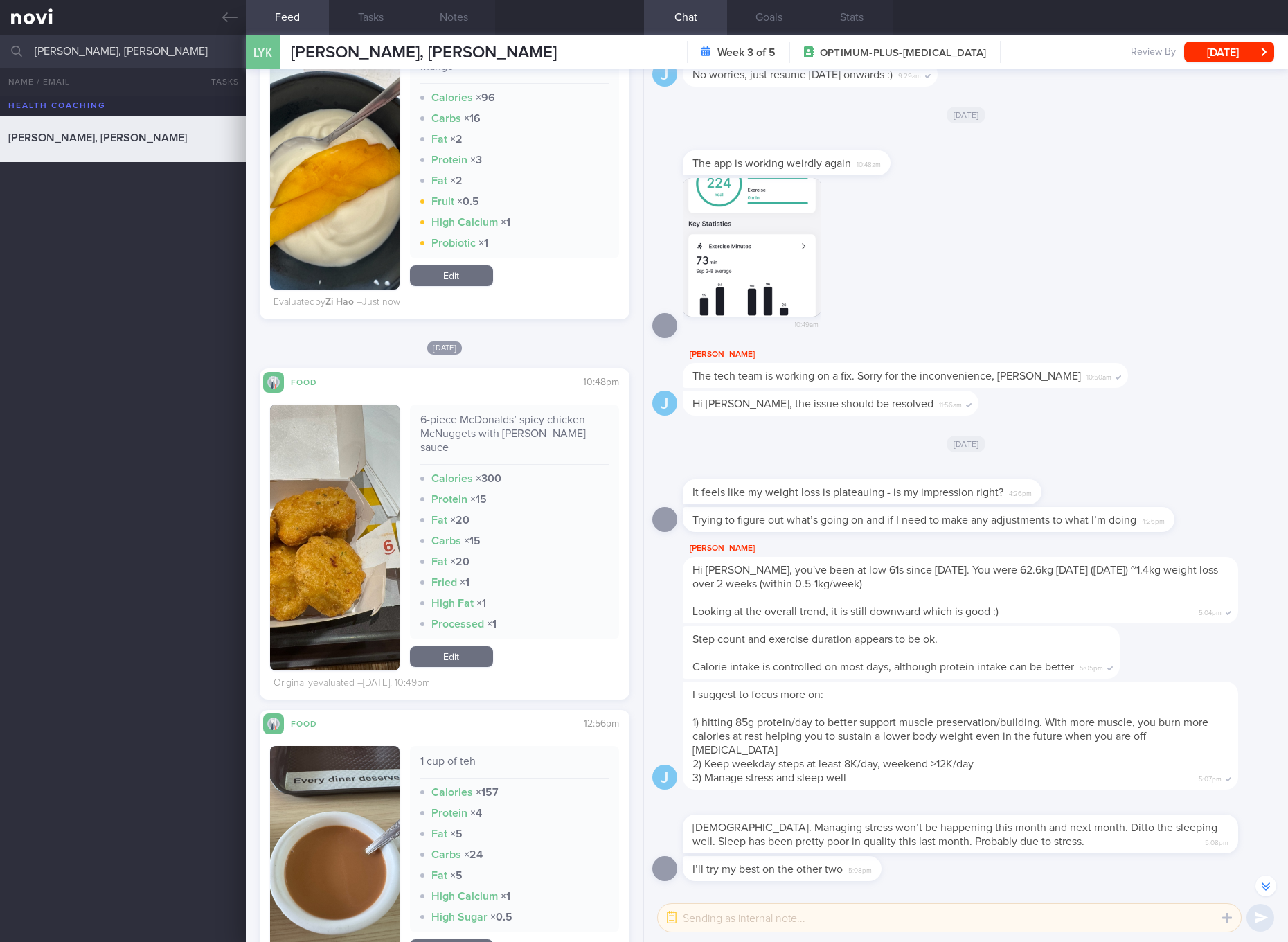
click at [478, 646] on link "Edit" at bounding box center [451, 656] width 83 height 21
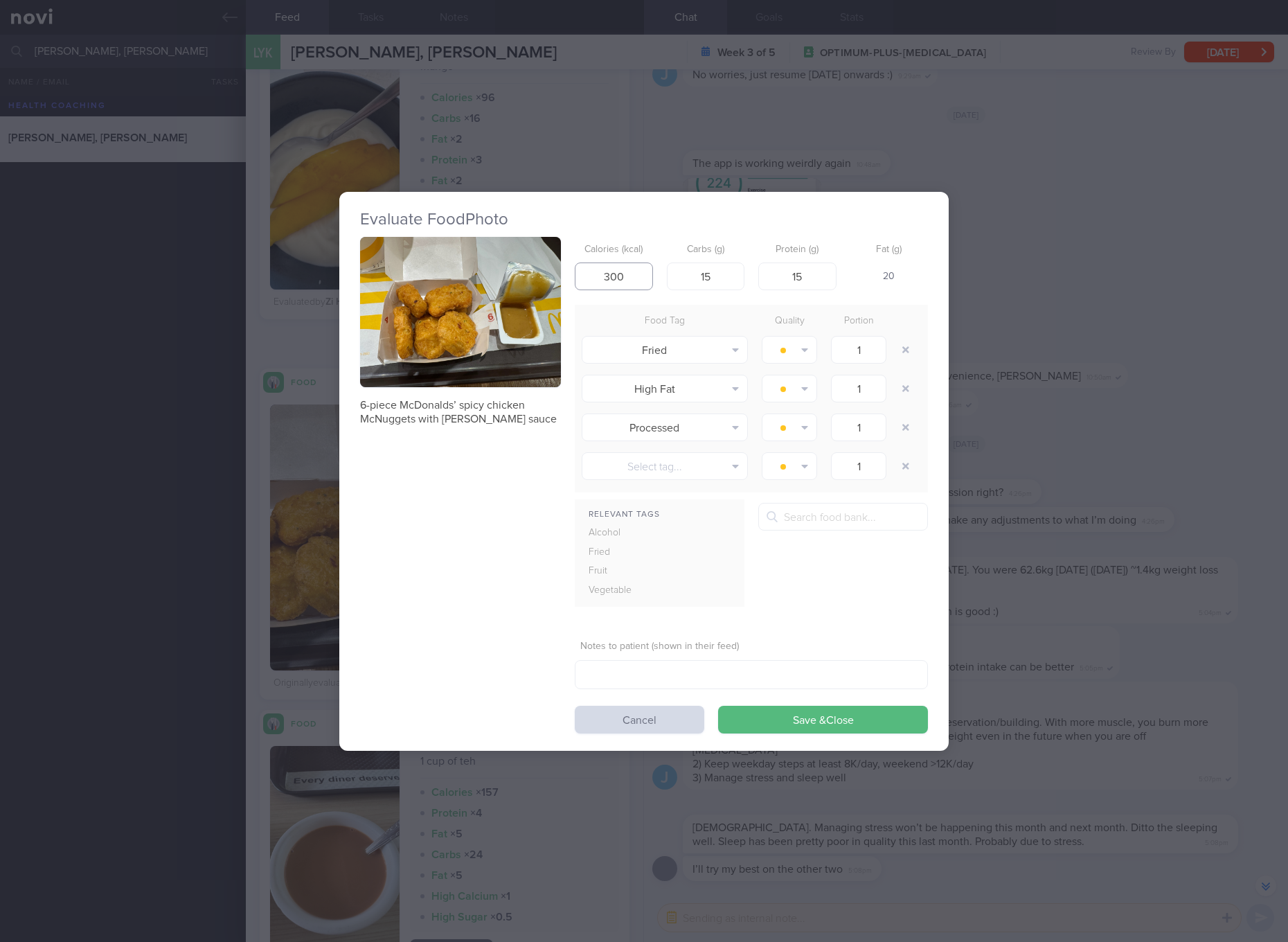
click at [629, 268] on input "300" at bounding box center [614, 276] width 78 height 27
type input "288"
type input "19"
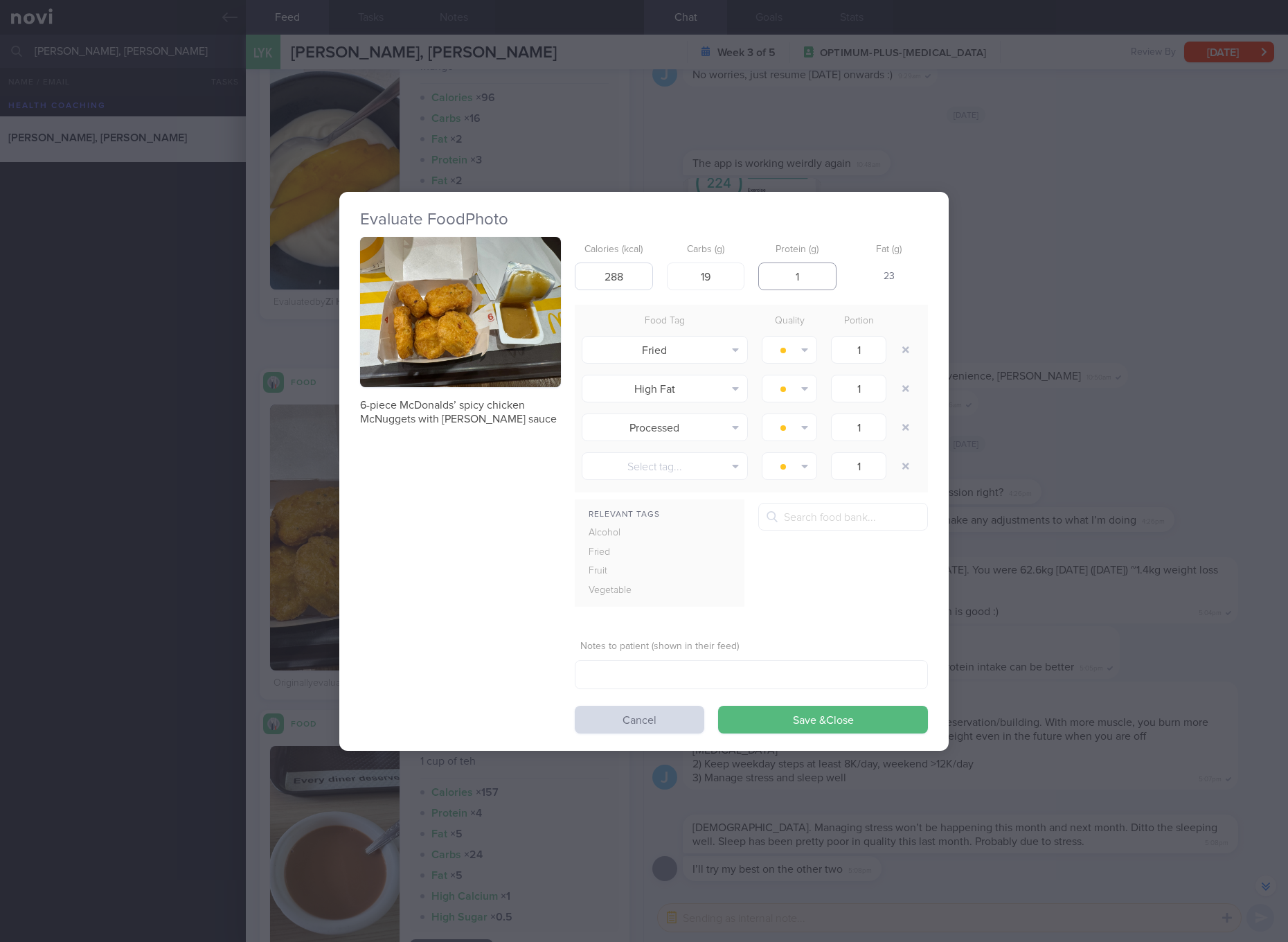
type input "15"
click at [719, 706] on button "Save & Close" at bounding box center [823, 719] width 210 height 27
